Goal: Task Accomplishment & Management: Use online tool/utility

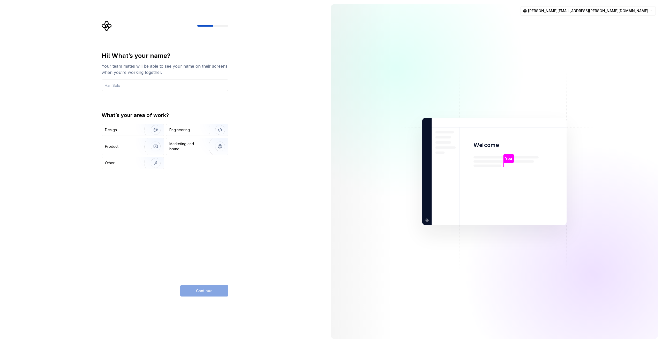
click at [205, 87] on input "text" at bounding box center [165, 85] width 127 height 11
type input "[PERSON_NAME]"
click at [219, 129] on img "button" at bounding box center [216, 130] width 33 height 35
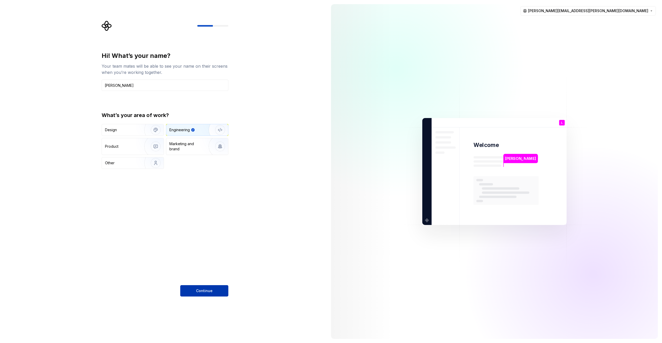
click at [215, 295] on button "Continue" at bounding box center [204, 290] width 48 height 11
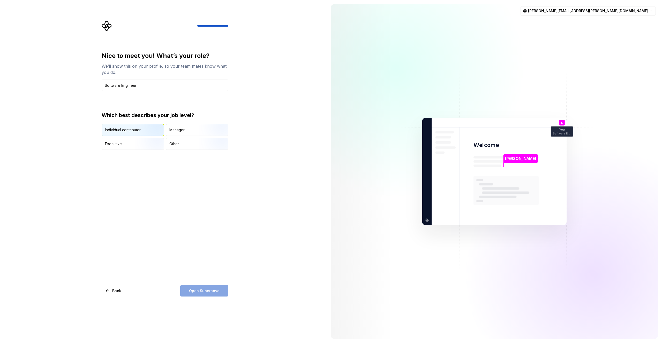
type input "Software Engineer"
click at [149, 131] on img "button" at bounding box center [151, 136] width 33 height 35
click at [147, 87] on input "Software Engineer" at bounding box center [165, 85] width 127 height 11
click at [248, 192] on div "Nice to meet you! What’s your role? We’ll show this on your profile, so your te…" at bounding box center [163, 171] width 327 height 343
click at [209, 290] on span "Open Supernova" at bounding box center [204, 290] width 30 height 5
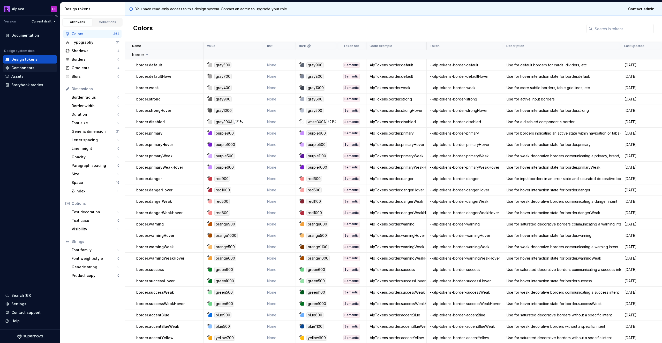
click at [40, 68] on div "Components" at bounding box center [30, 67] width 50 height 5
